Goal: Task Accomplishment & Management: Manage account settings

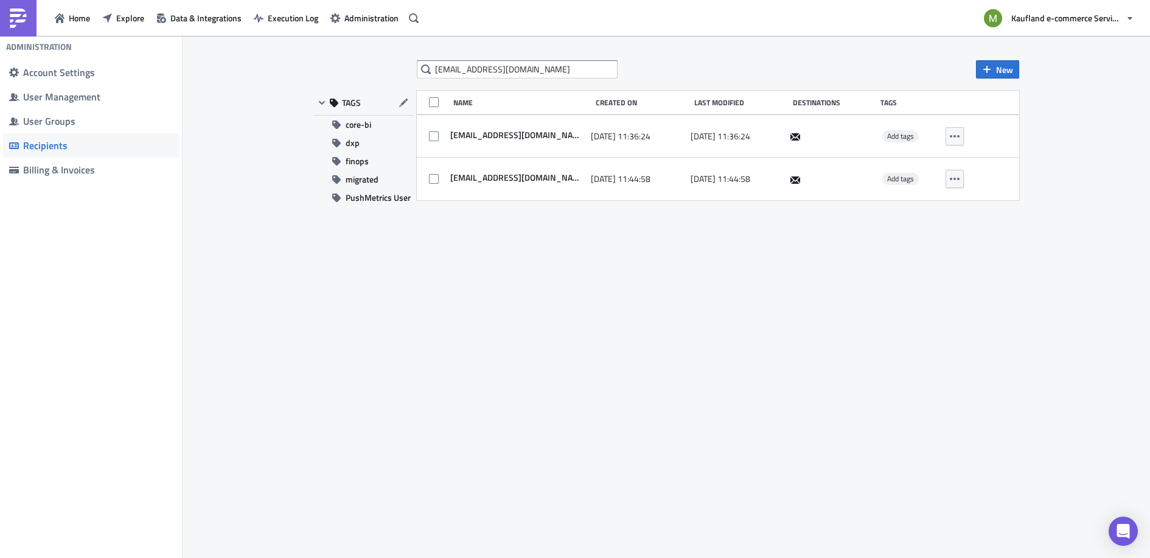
click at [61, 74] on div "Account Settings" at bounding box center [98, 72] width 150 height 12
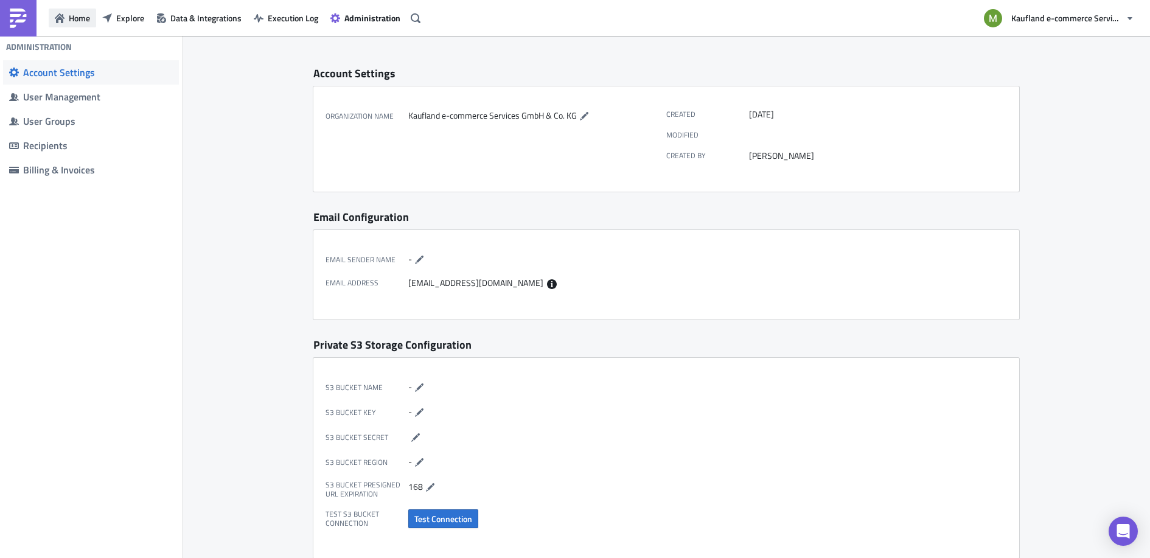
click at [72, 24] on span "Home" at bounding box center [79, 18] width 21 height 13
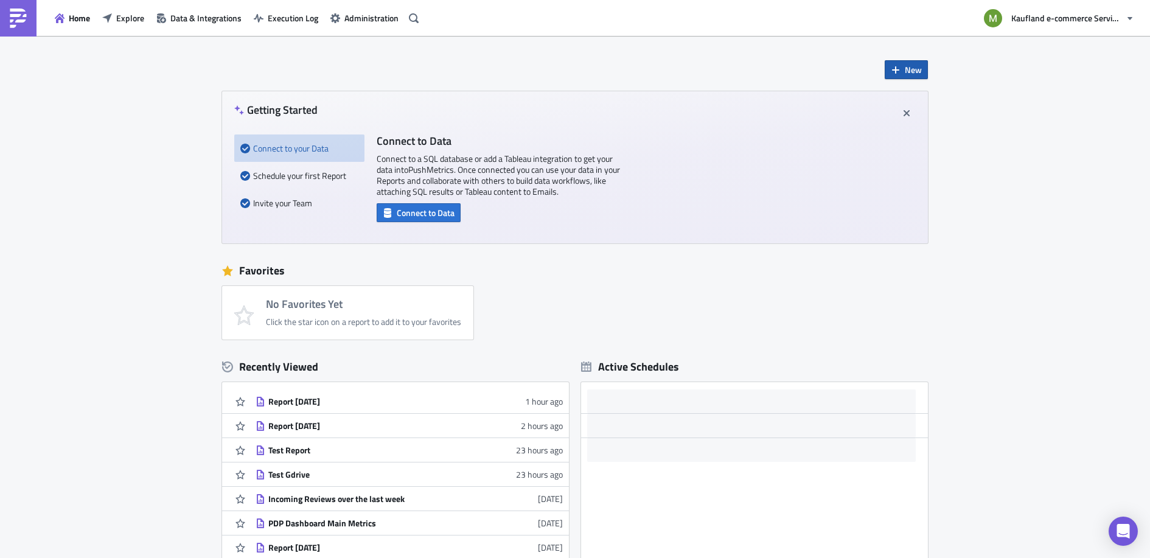
click at [892, 75] on button "New" at bounding box center [906, 69] width 43 height 19
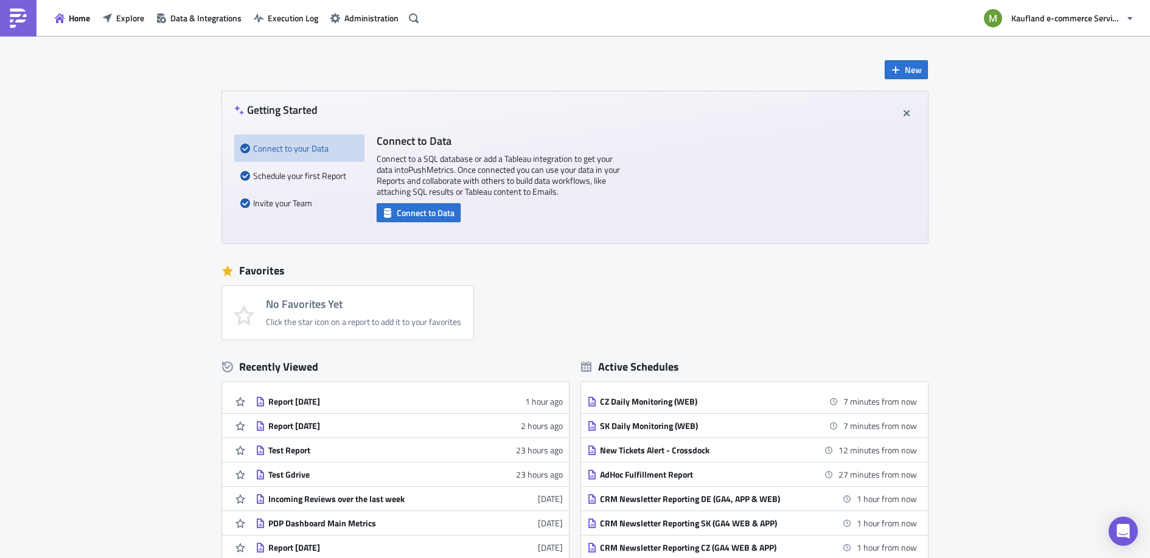
click at [1050, 60] on div "New Getting Started Connect to your Data Schedule your first Report Invite your…" at bounding box center [575, 362] width 1150 height 652
click at [416, 15] on icon "button" at bounding box center [414, 18] width 10 height 10
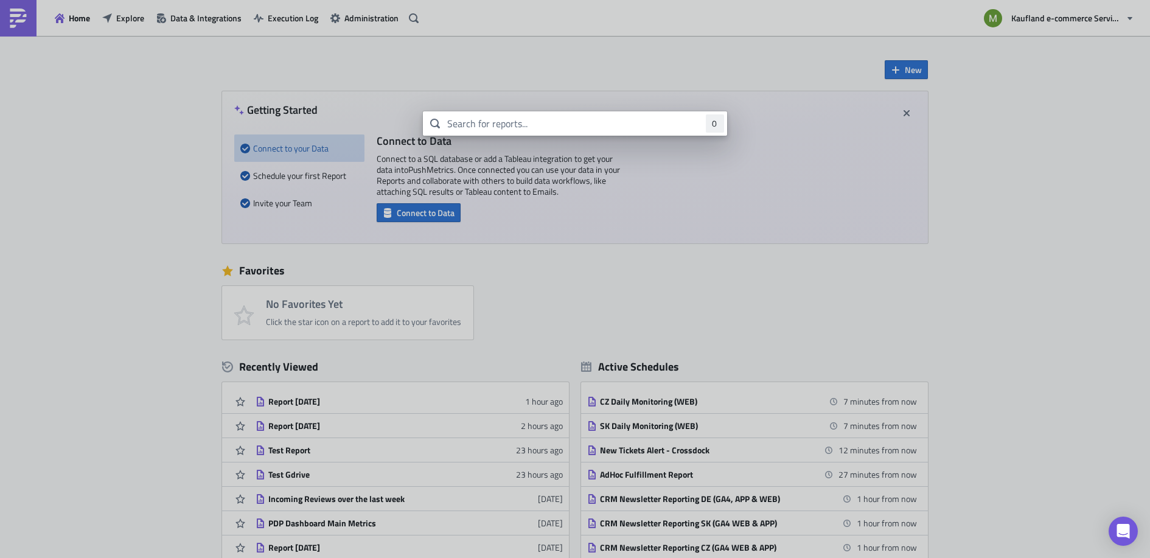
click at [346, 61] on body "Home Explore Data & Integrations Execution Log Administration Kaufland e-commer…" at bounding box center [575, 280] width 1150 height 560
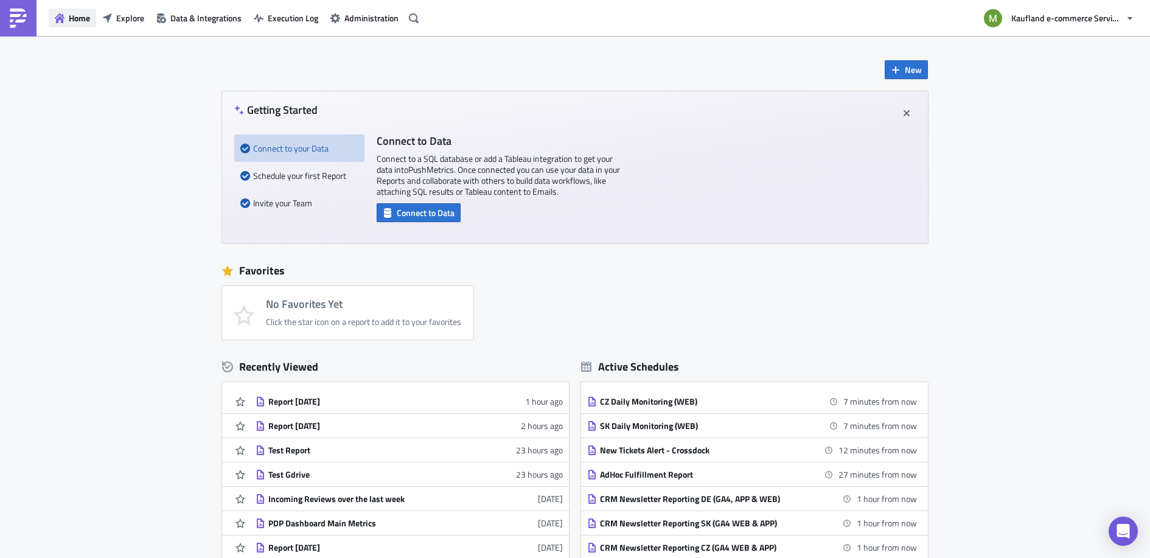
click at [75, 23] on span "Home" at bounding box center [79, 18] width 21 height 13
click at [75, 19] on span "Home" at bounding box center [79, 18] width 21 height 13
click at [74, 21] on span "Home" at bounding box center [79, 18] width 21 height 13
click at [116, 23] on span "Explore" at bounding box center [130, 18] width 28 height 13
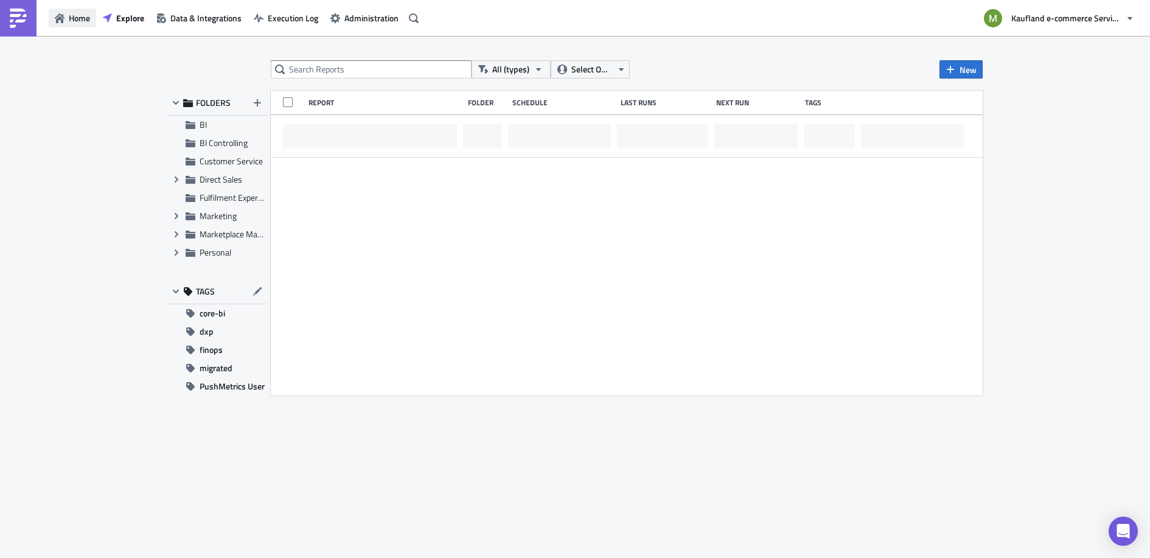
click at [79, 20] on span "Home" at bounding box center [79, 18] width 21 height 13
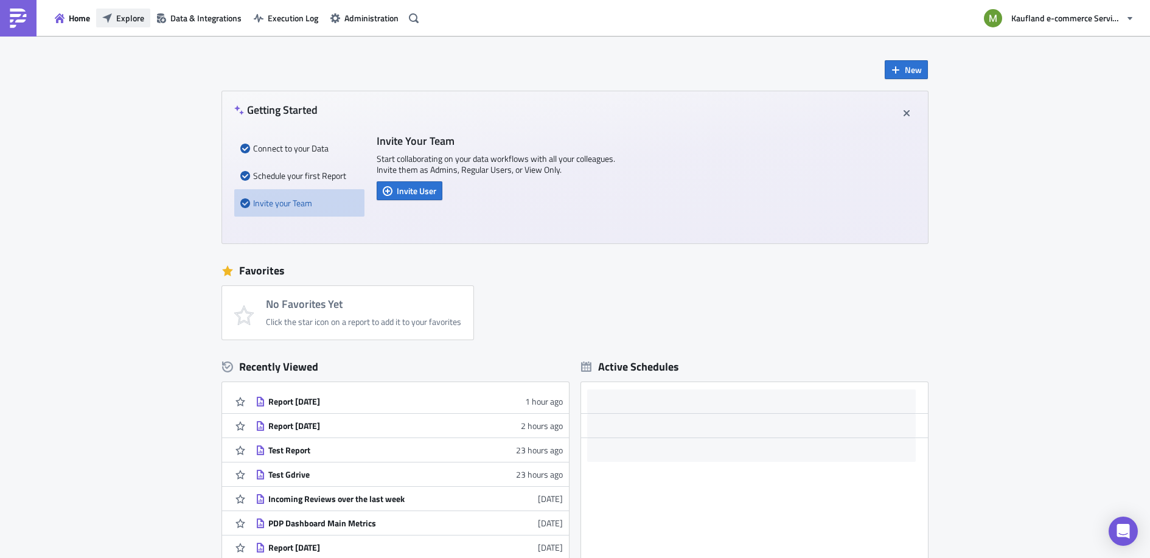
click at [125, 17] on span "Explore" at bounding box center [130, 18] width 28 height 13
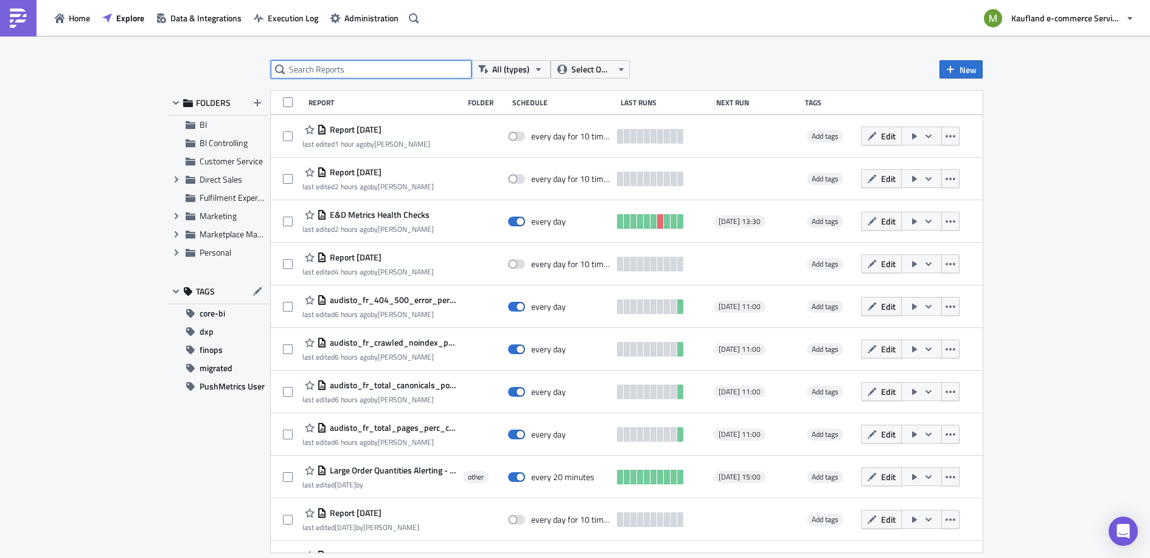
click at [380, 74] on input "text" at bounding box center [371, 69] width 201 height 18
click at [591, 71] on span "Select Owner" at bounding box center [591, 69] width 41 height 13
click at [1065, 87] on div "All (types) Select Owner New FOLDERS BI BI Controlling Customer Service Expand …" at bounding box center [575, 298] width 1150 height 524
click at [82, 17] on span "Home" at bounding box center [79, 18] width 21 height 13
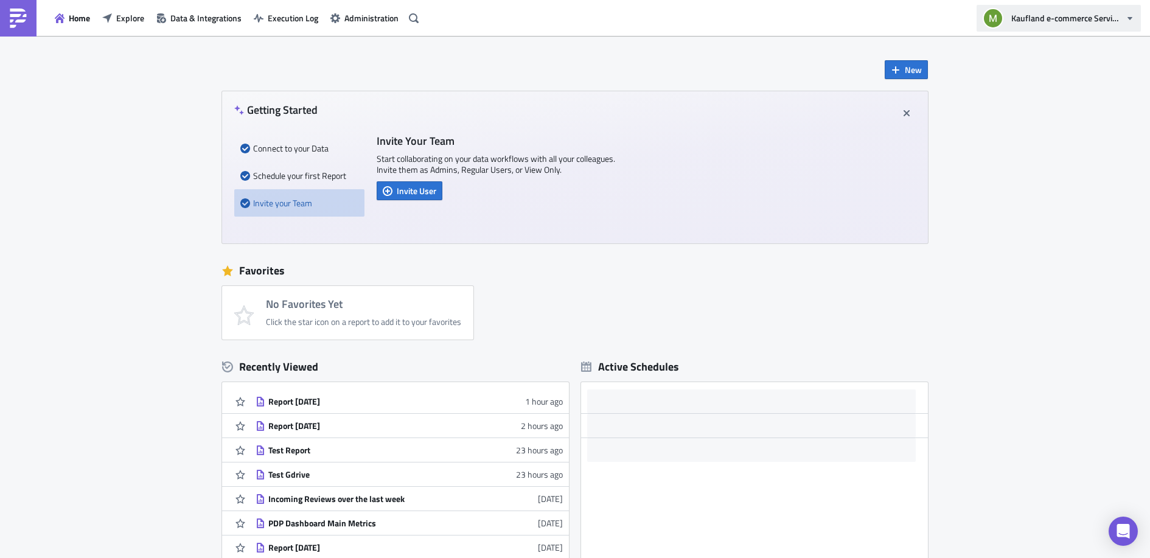
click at [1056, 26] on button "Kaufland e-commerce Services GmbH & Co. KG" at bounding box center [1059, 18] width 164 height 27
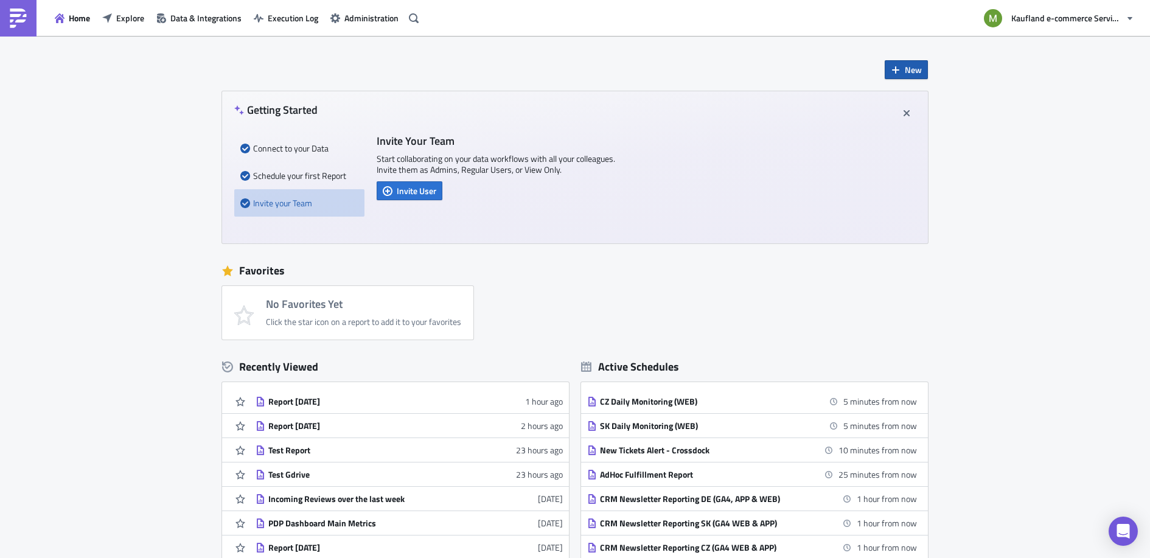
click at [906, 68] on span "New" at bounding box center [913, 69] width 17 height 13
click at [920, 100] on div "Report" at bounding box center [941, 100] width 81 height 12
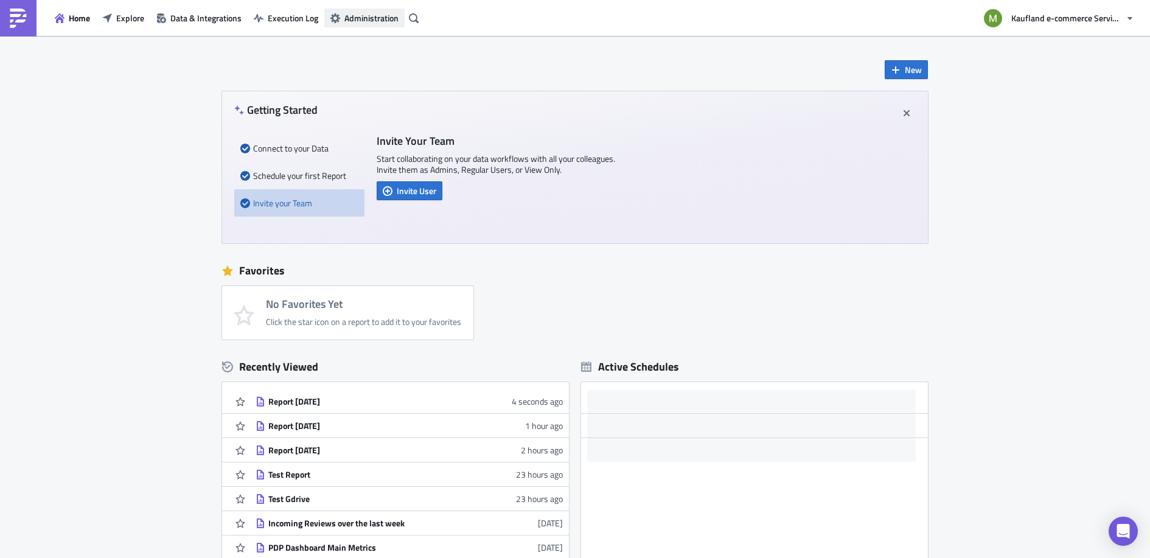
click at [380, 19] on span "Administration" at bounding box center [371, 18] width 54 height 13
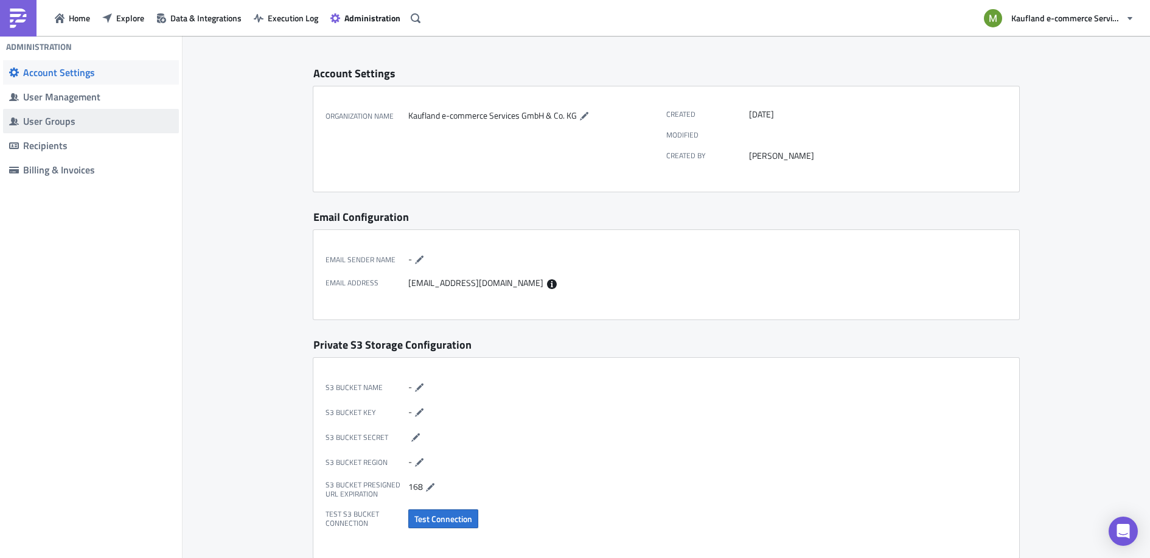
click at [33, 122] on div "User Groups" at bounding box center [98, 121] width 150 height 12
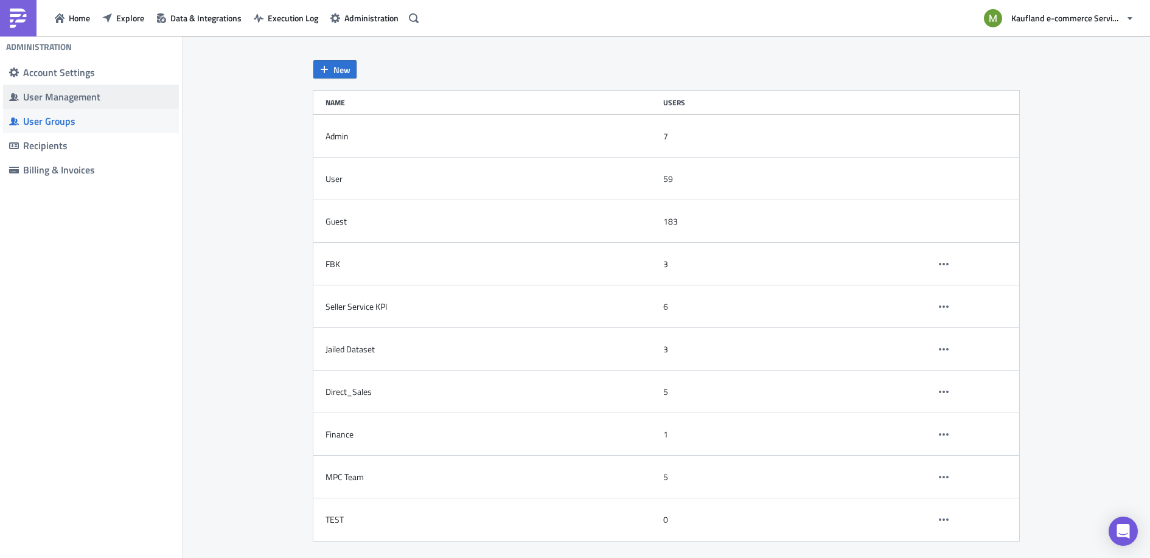
click at [61, 97] on div "User Management" at bounding box center [98, 97] width 150 height 12
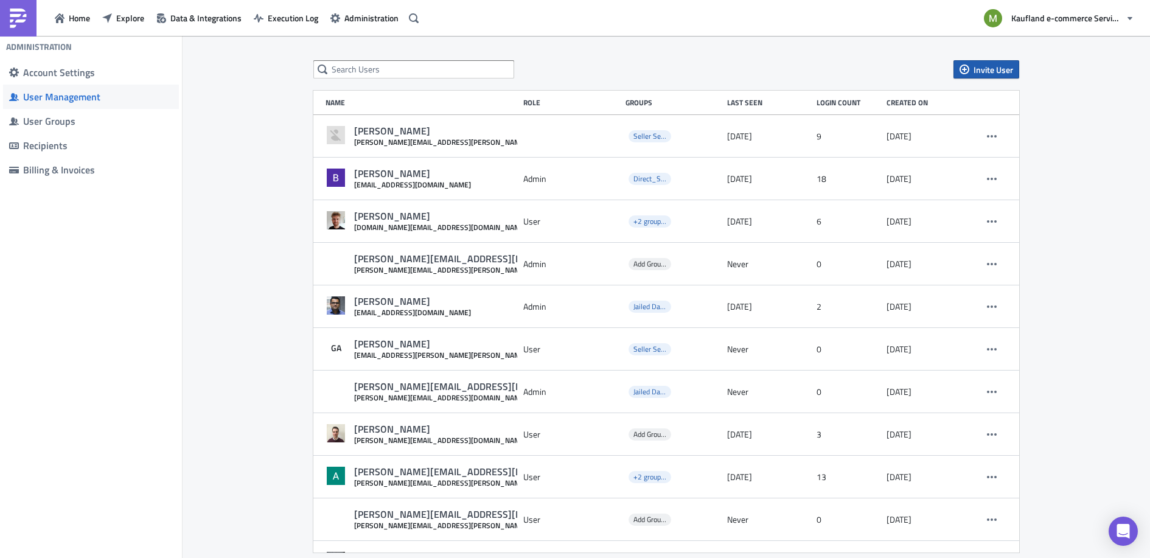
click at [1005, 69] on span "Invite User" at bounding box center [994, 69] width 40 height 13
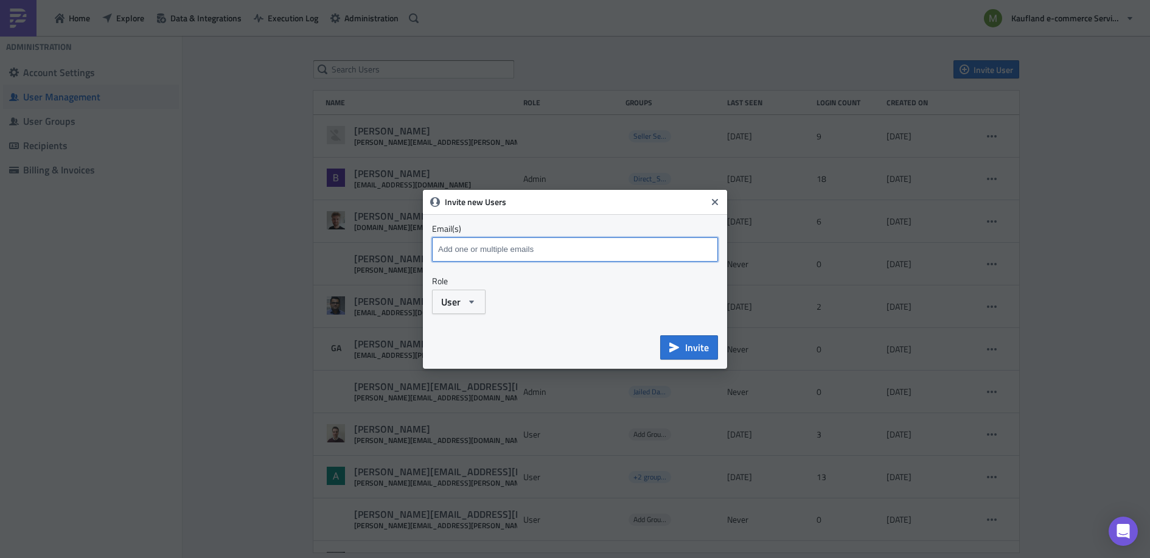
click at [520, 254] on input at bounding box center [576, 249] width 283 height 18
type input "Angeloa"
drag, startPoint x: 487, startPoint y: 249, endPoint x: 421, endPoint y: 248, distance: 66.3
click at [421, 248] on div "Invite new Users Email(s) Angeloa Emails marked red are not a valid and will be…" at bounding box center [575, 279] width 1150 height 558
paste input
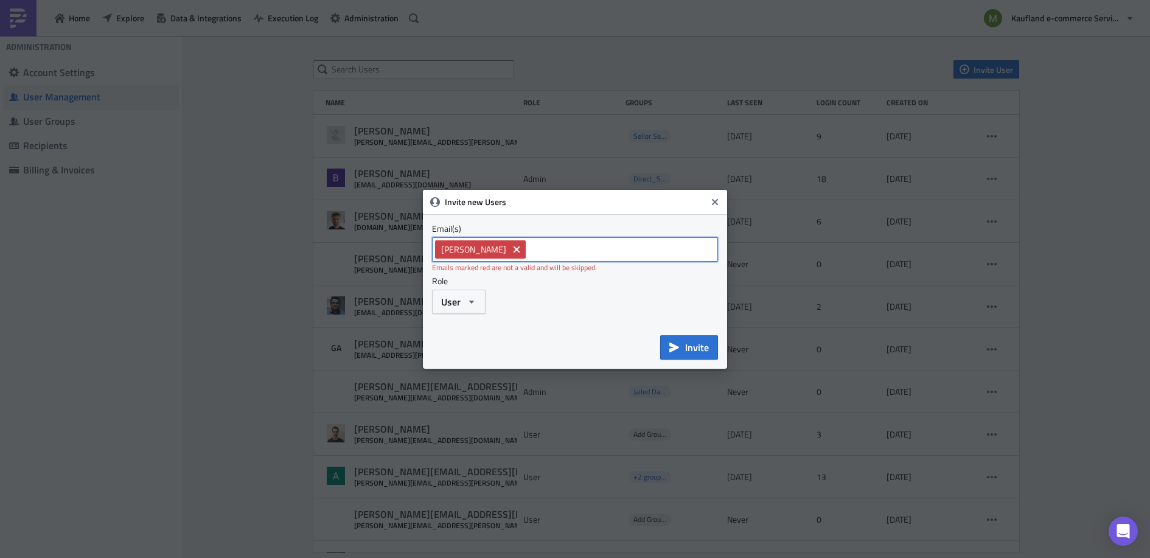
click at [514, 247] on icon "Remove Tag" at bounding box center [517, 249] width 6 height 6
paste input "[PERSON_NAME][EMAIL_ADDRESS][PERSON_NAME][DOMAIN_NAME]"
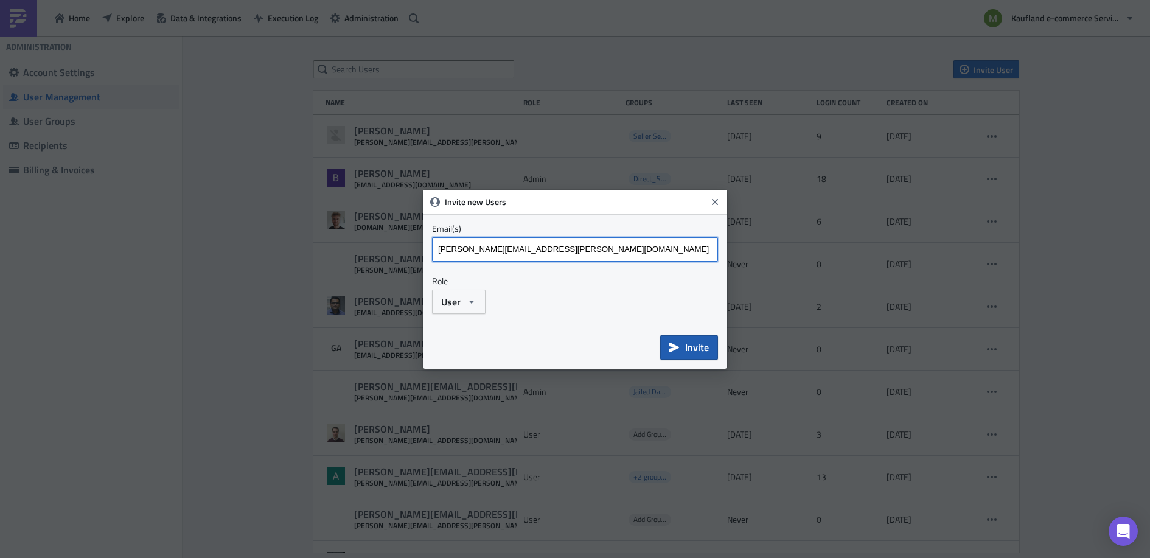
type input "[PERSON_NAME][EMAIL_ADDRESS][PERSON_NAME][DOMAIN_NAME]"
click at [690, 352] on span "Invite" at bounding box center [697, 347] width 24 height 15
